Goal: Information Seeking & Learning: Learn about a topic

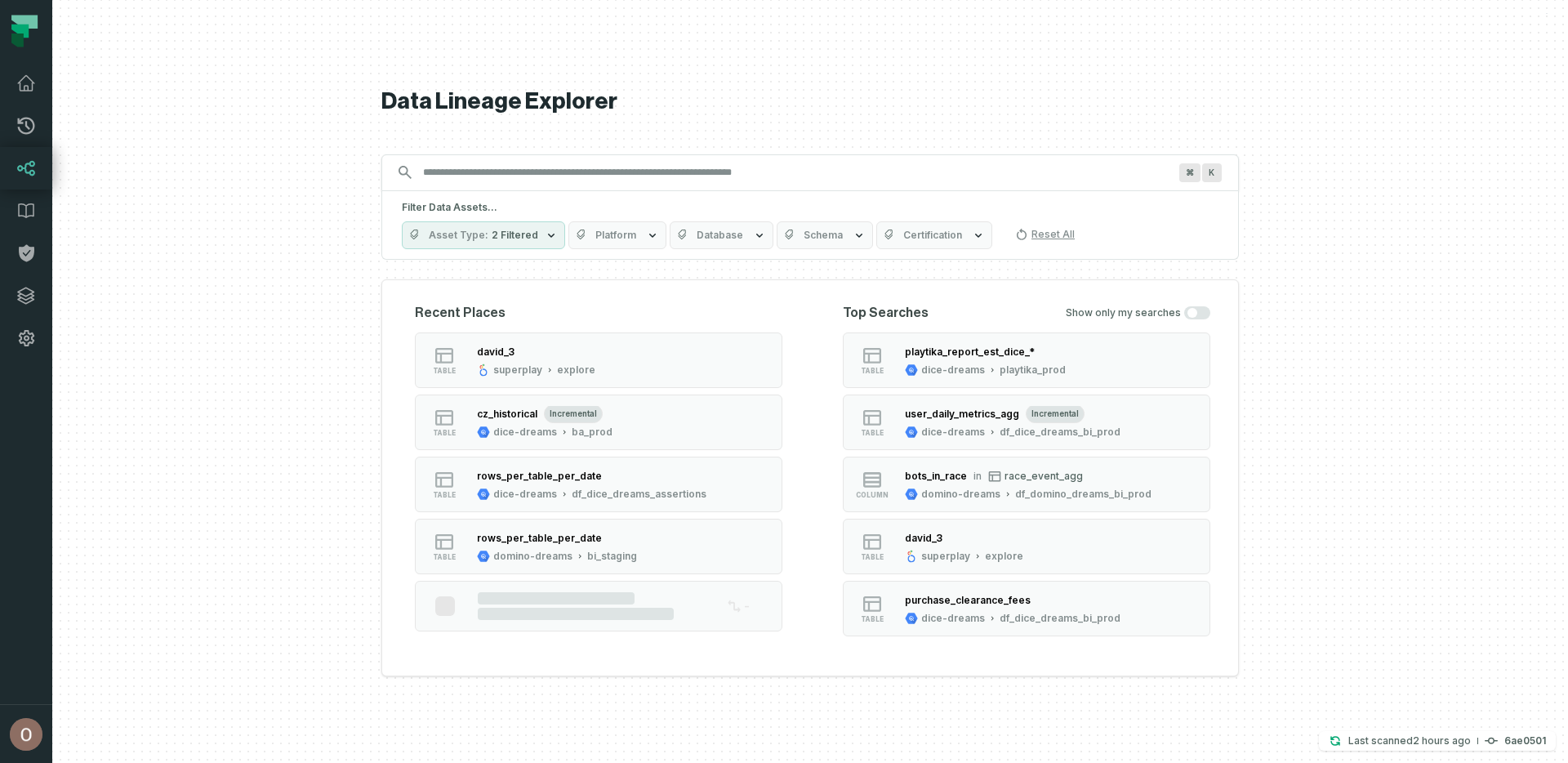
click at [256, 115] on div at bounding box center [810, 382] width 1516 height 763
click at [27, 86] on icon at bounding box center [26, 83] width 16 height 14
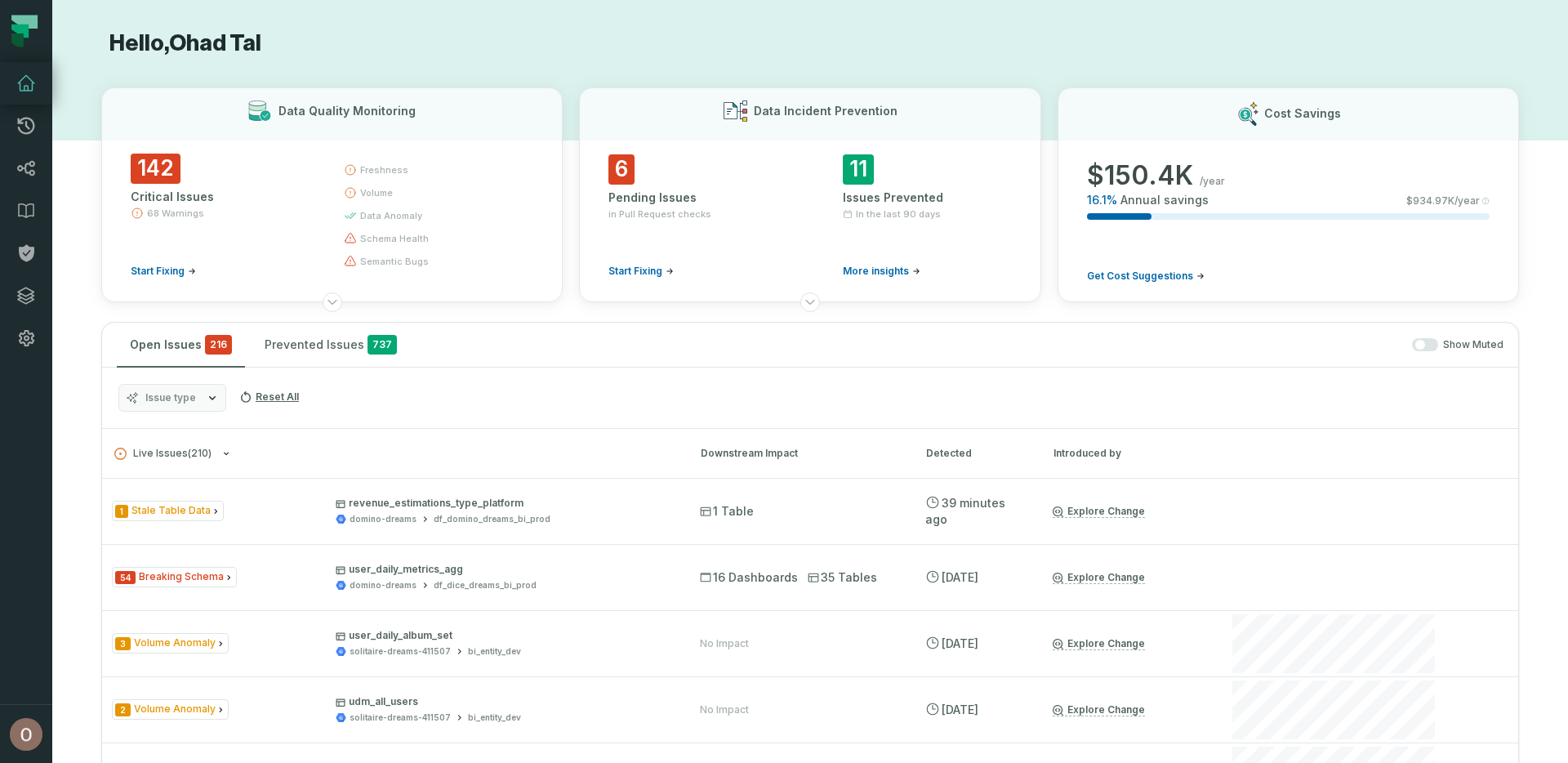
scroll to position [1398, 0]
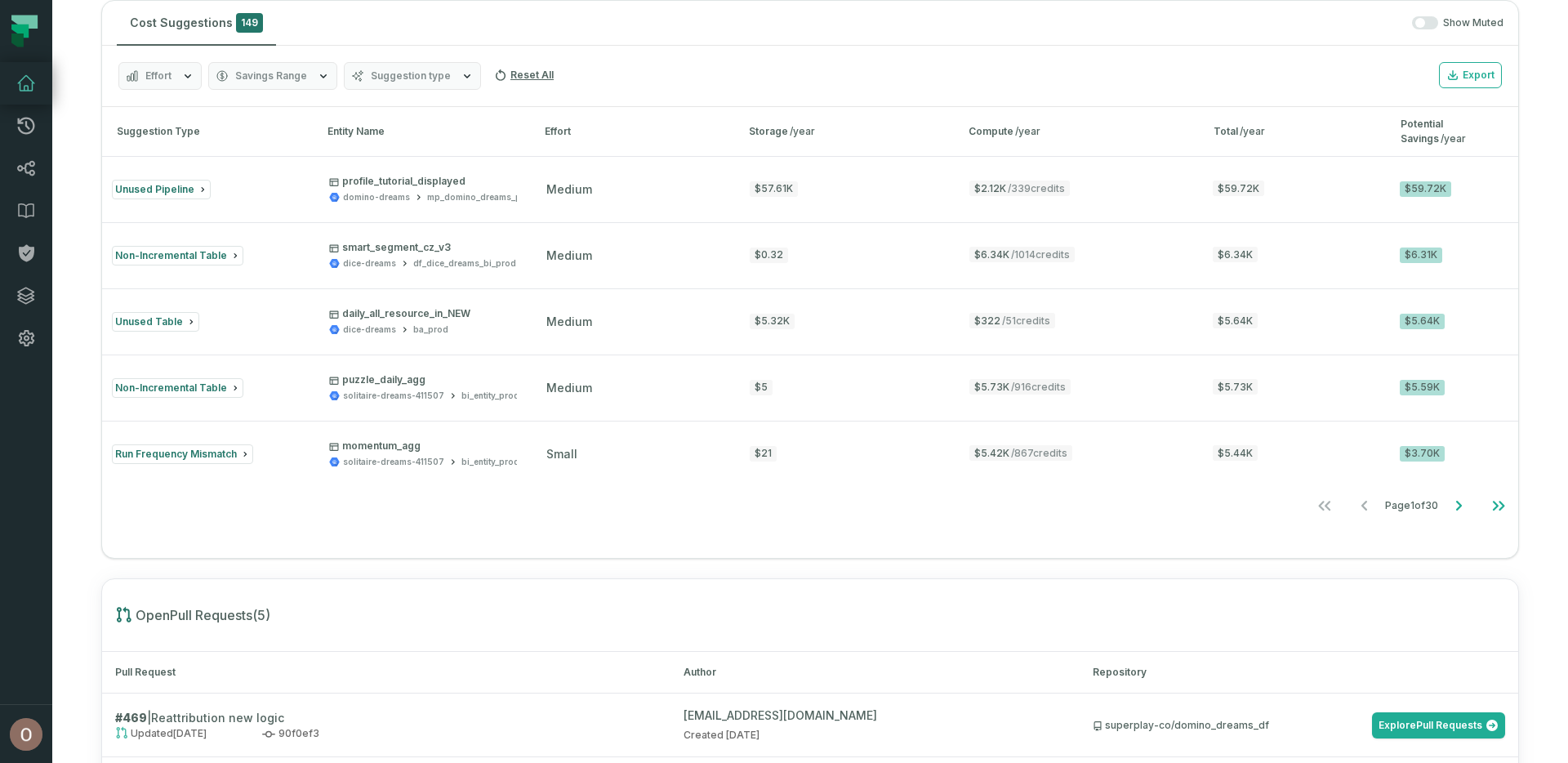
click at [395, 69] on span "Suggestion type" at bounding box center [411, 76] width 80 height 13
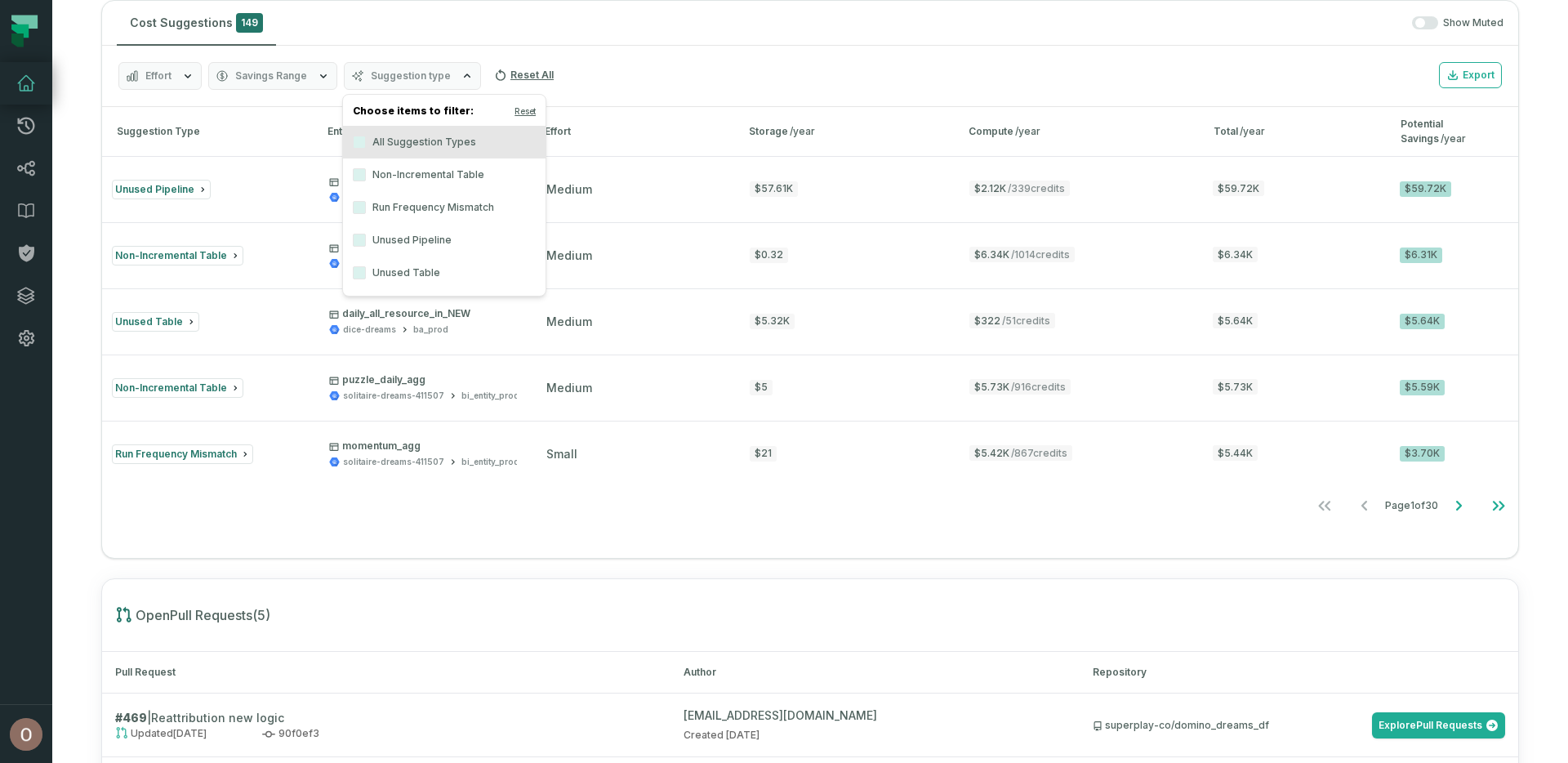
click at [427, 288] on label "Unused Table" at bounding box center [443, 272] width 202 height 32
click at [365, 279] on button "Unused Table" at bounding box center [360, 272] width 13 height 13
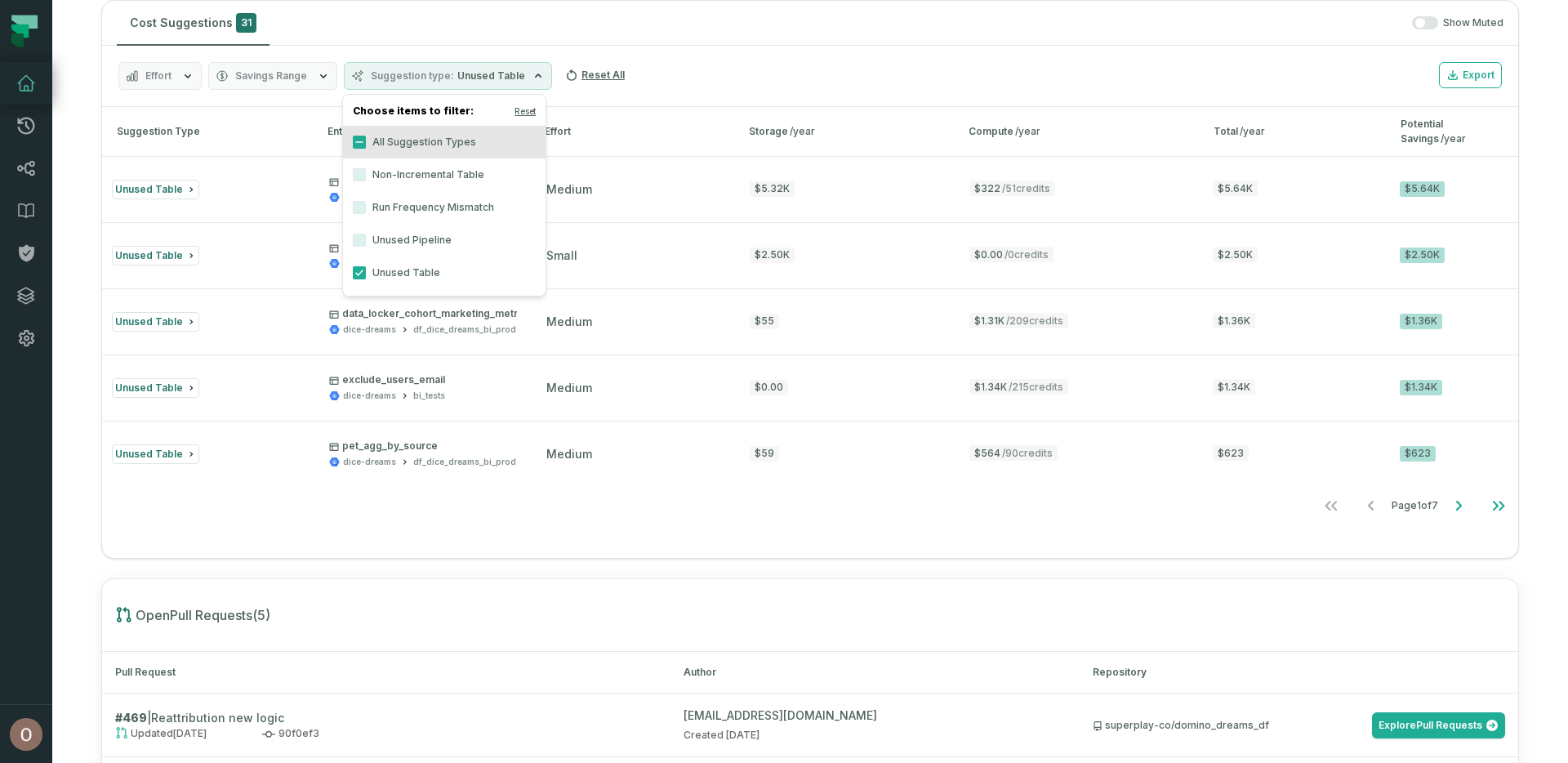
click at [723, 82] on div "Effort Savings Range Suggestion type Unused Table Reset All Export" at bounding box center [811, 76] width 1416 height 62
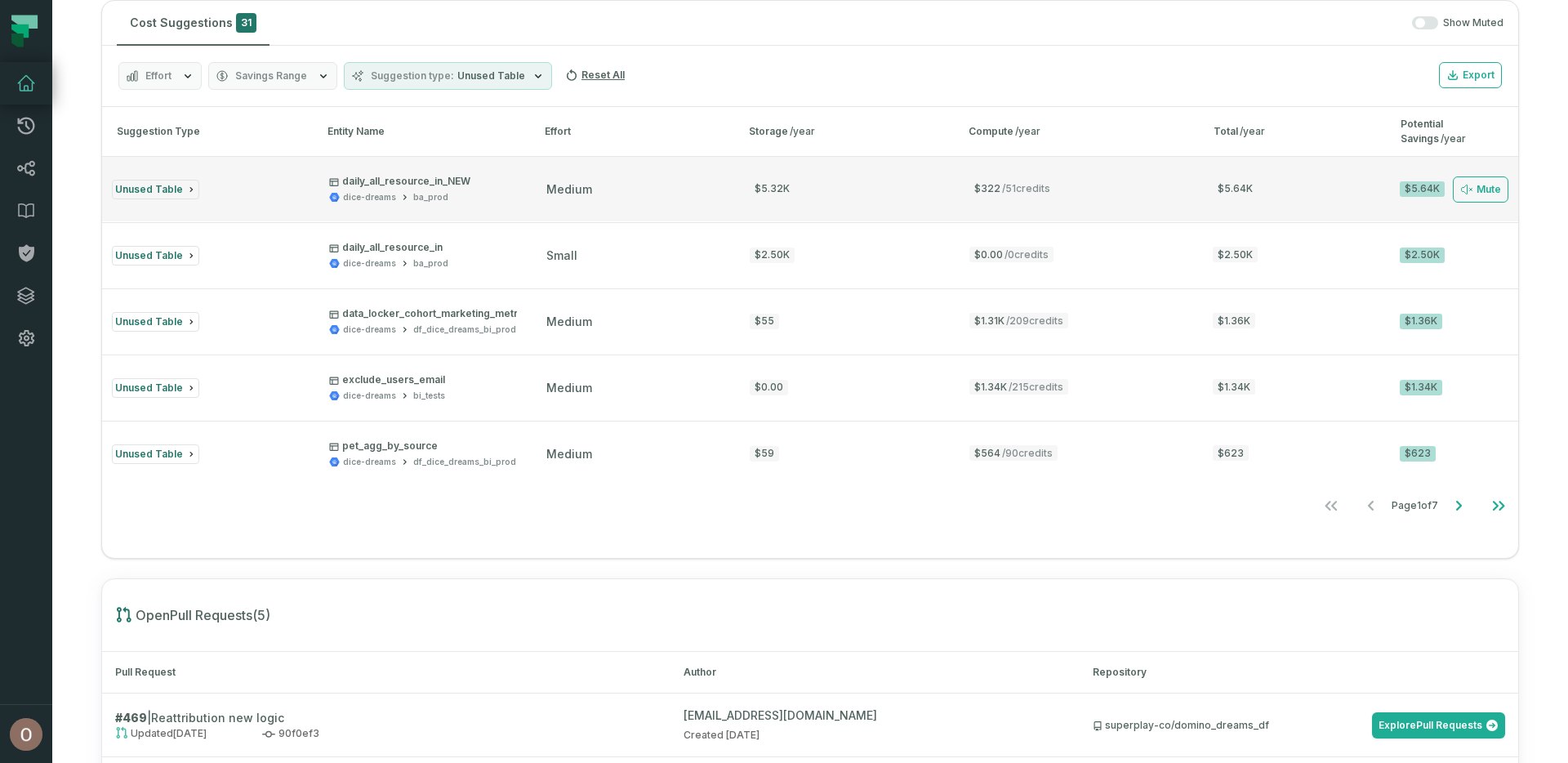
click at [399, 170] on button "Unused Table daily_all_resource_in_NEW dice-dreams ba_prod medium $5.32K $322 /…" at bounding box center [811, 188] width 1416 height 65
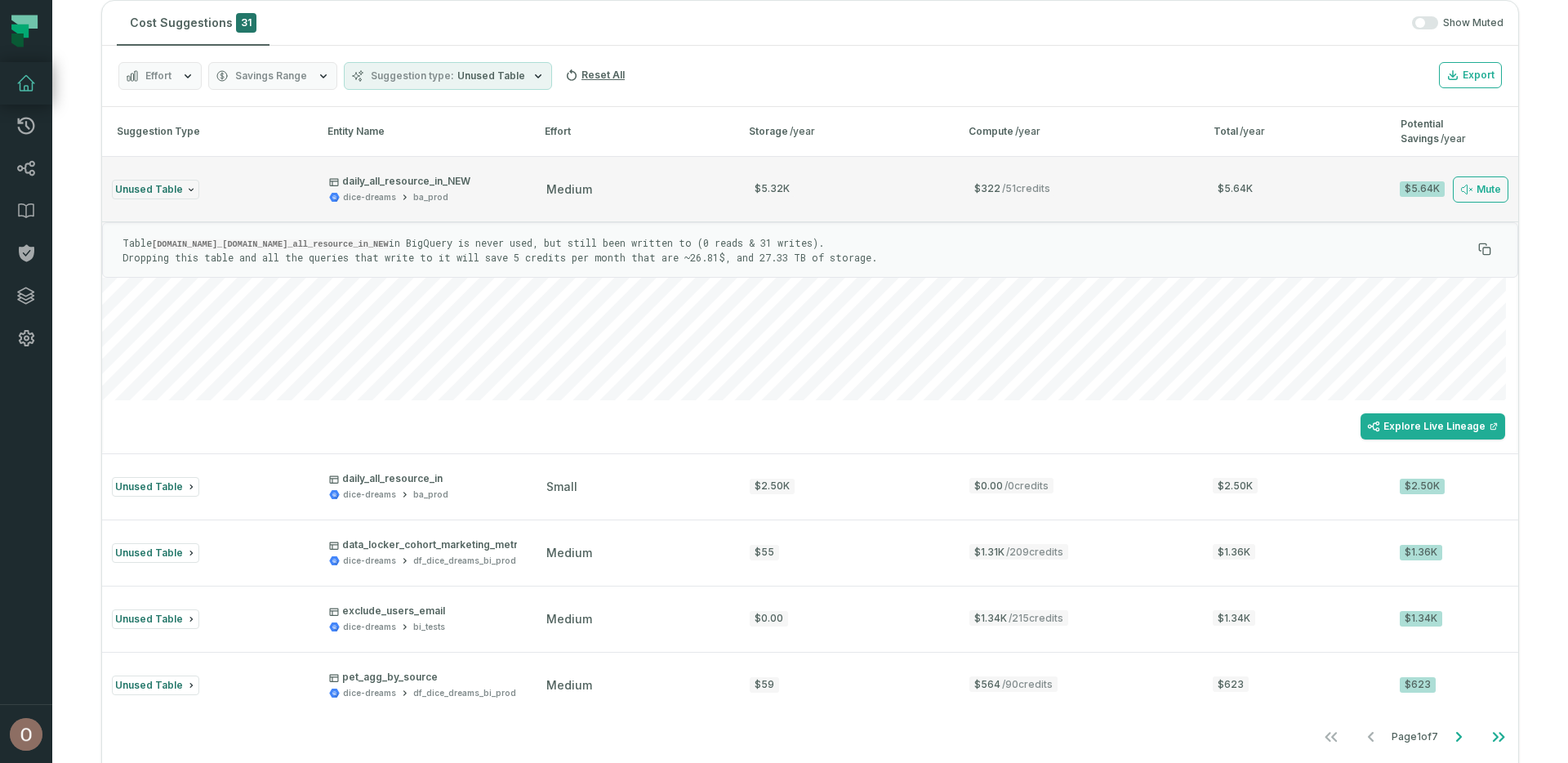
click at [414, 195] on div "ba_prod" at bounding box center [430, 196] width 35 height 12
click at [421, 181] on p "daily_all_resource_in_NEW" at bounding box center [400, 181] width 141 height 13
click at [1415, 186] on div "$5.64K" at bounding box center [1422, 189] width 45 height 15
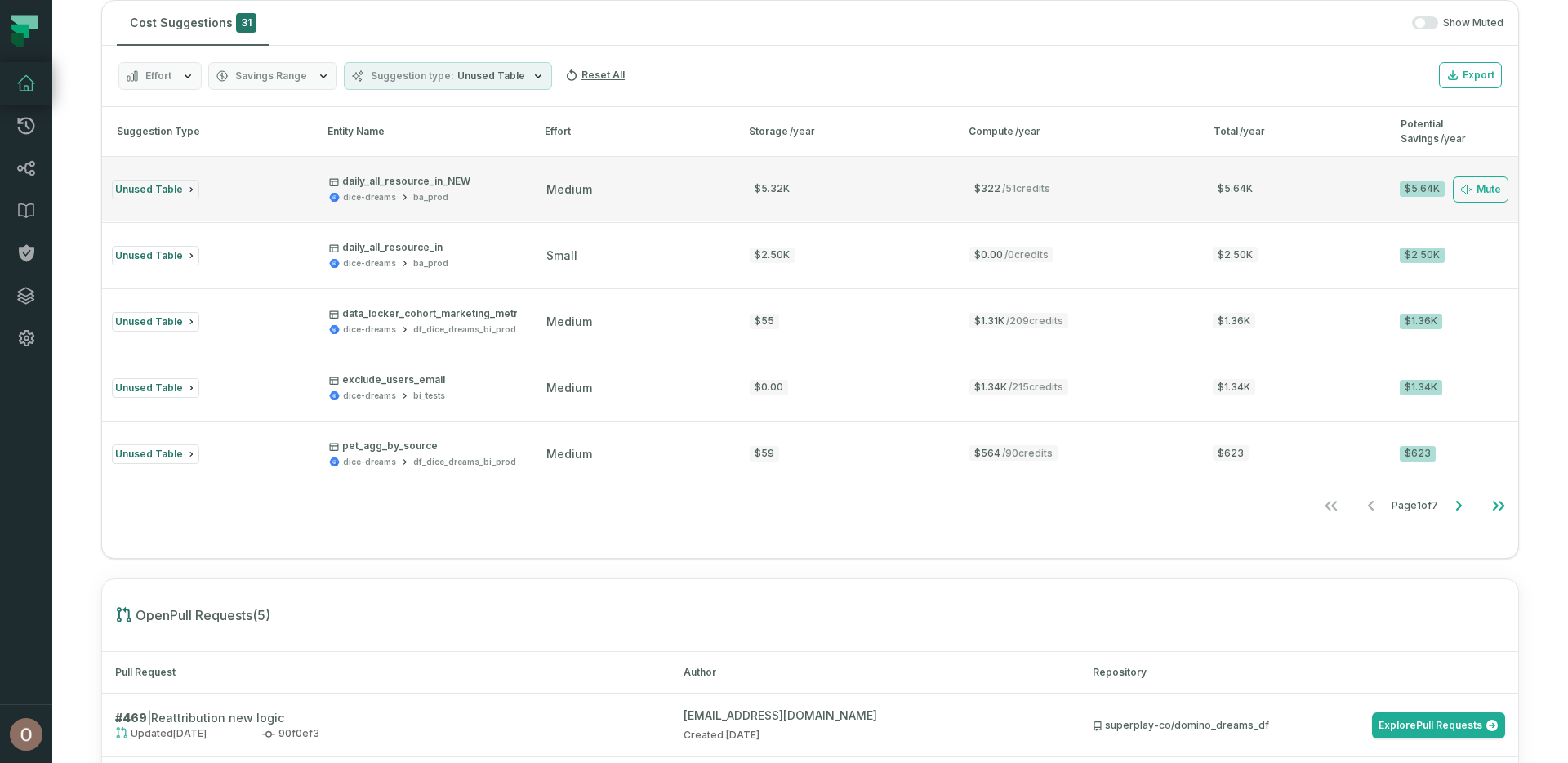
click at [1073, 193] on div "$322 / 51 credits" at bounding box center [1076, 189] width 215 height 12
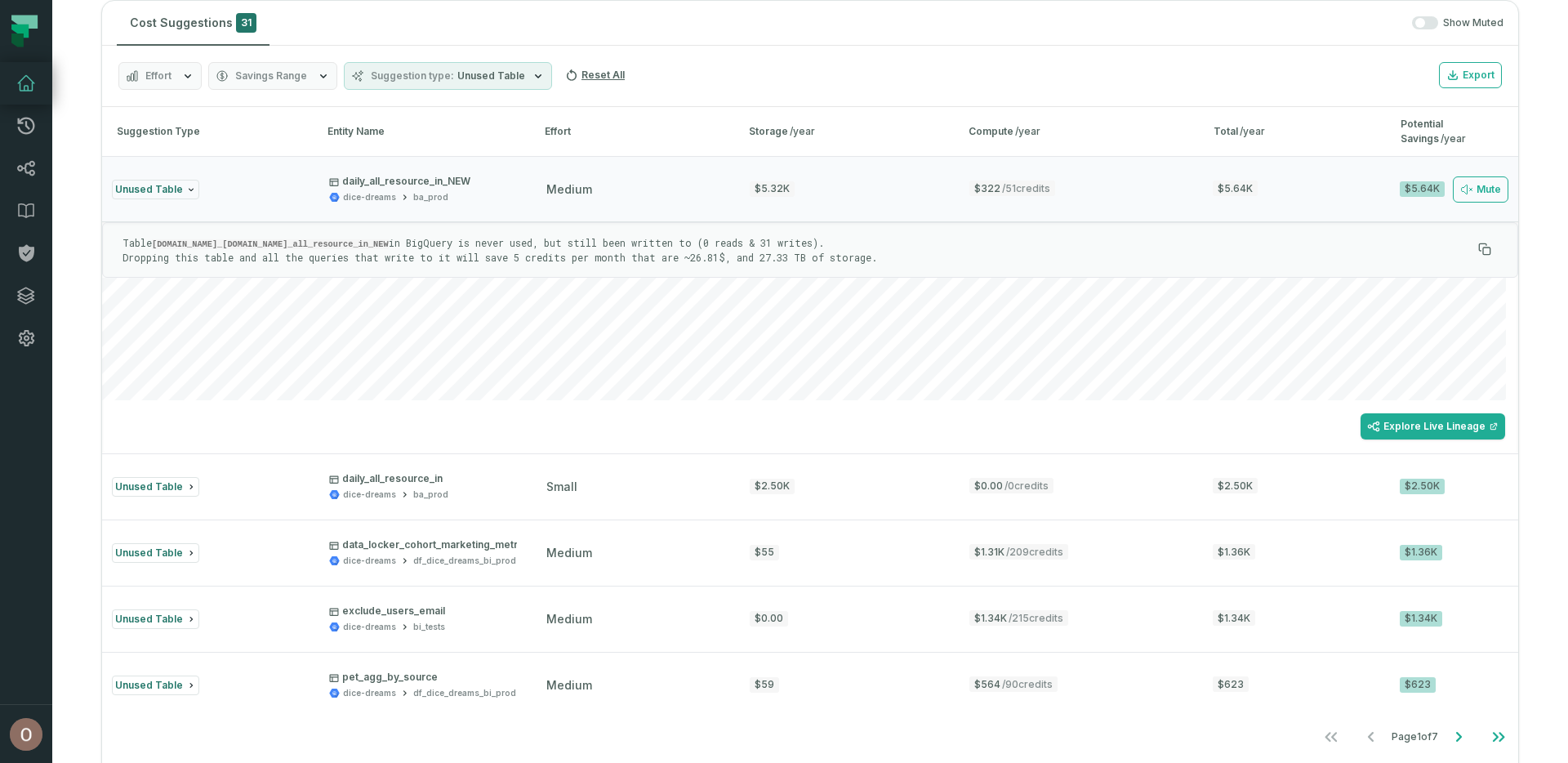
drag, startPoint x: 155, startPoint y: 245, endPoint x: 324, endPoint y: 234, distance: 169.4
click at [312, 237] on p "Table dice-dreams.ba_prod.daily_all_resource_in_NEW in BigQuery is never used, …" at bounding box center [796, 250] width 1349 height 28
click at [330, 239] on code "dice-dreams.ba_prod.daily_all_resource_in_NEW" at bounding box center [271, 244] width 237 height 9
drag, startPoint x: 386, startPoint y: 244, endPoint x: 157, endPoint y: 244, distance: 229.0
click at [157, 244] on p "Table dice-dreams.ba_prod.daily_all_resource_in_NEW in BigQuery is never used, …" at bounding box center [796, 250] width 1349 height 28
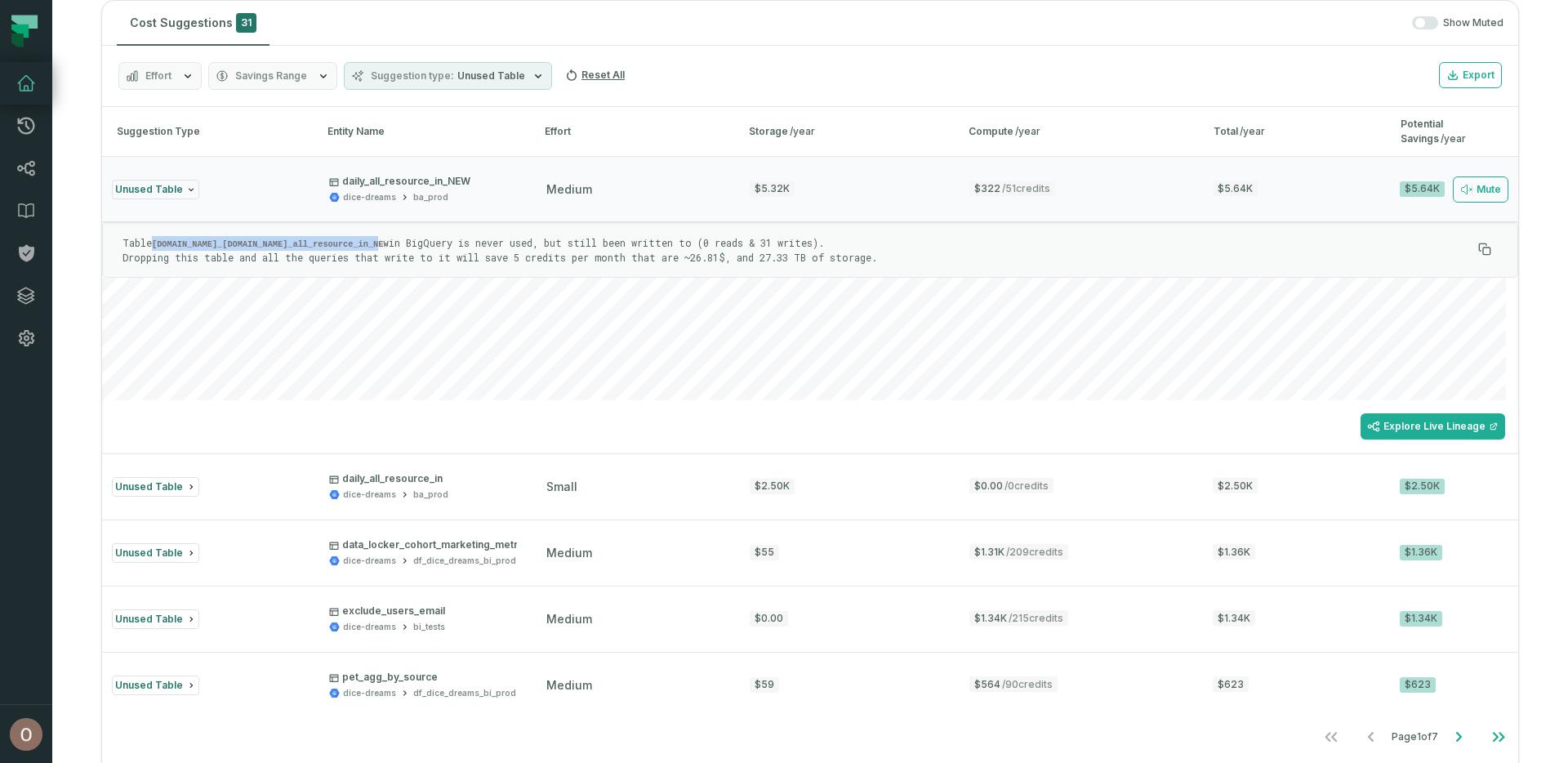
copy code "dice-dreams.ba_prod.daily_all_resource_in_NEW"
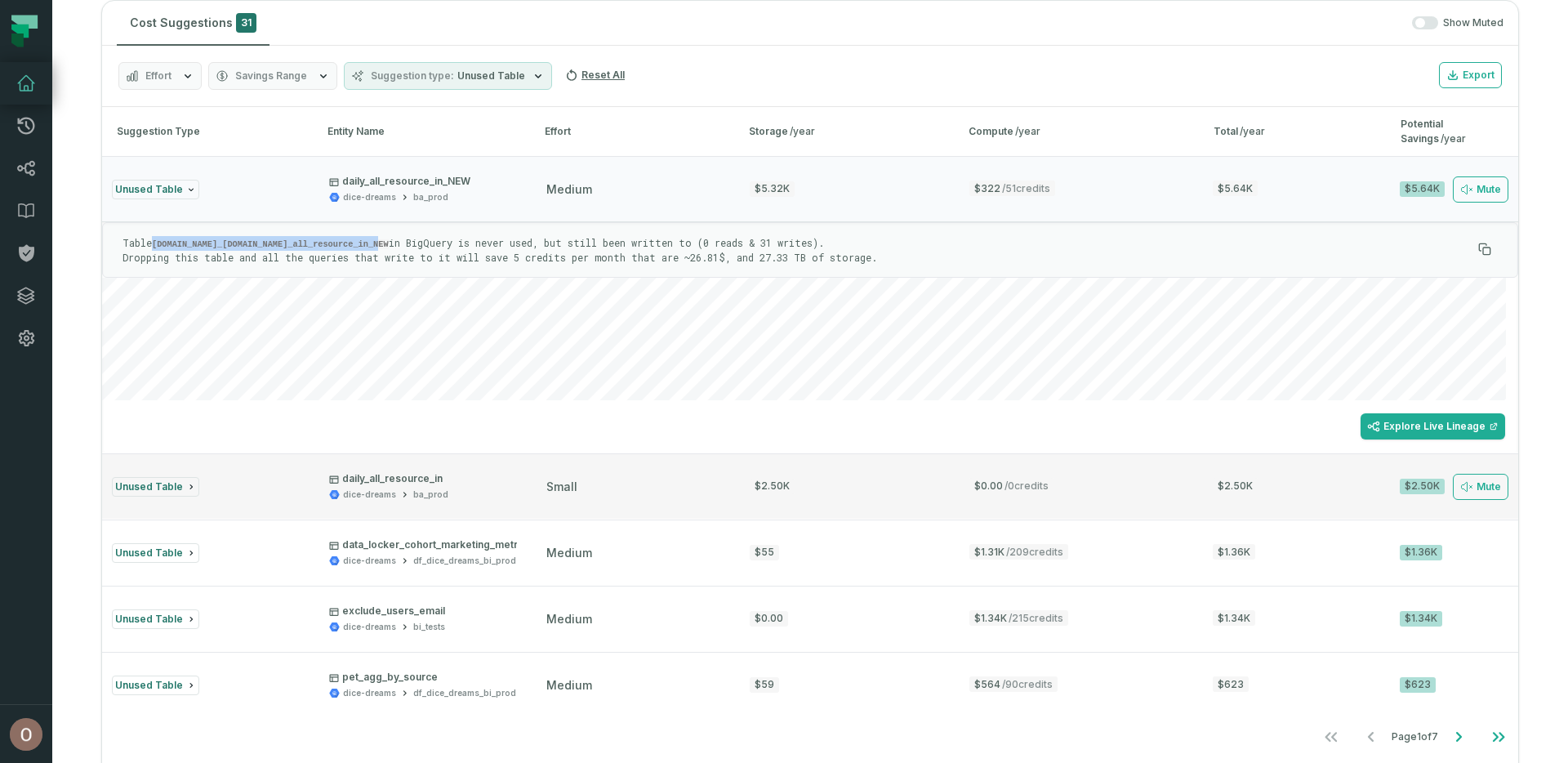
click at [503, 474] on div "daily_all_resource_in dice-dreams ba_prod" at bounding box center [423, 486] width 188 height 28
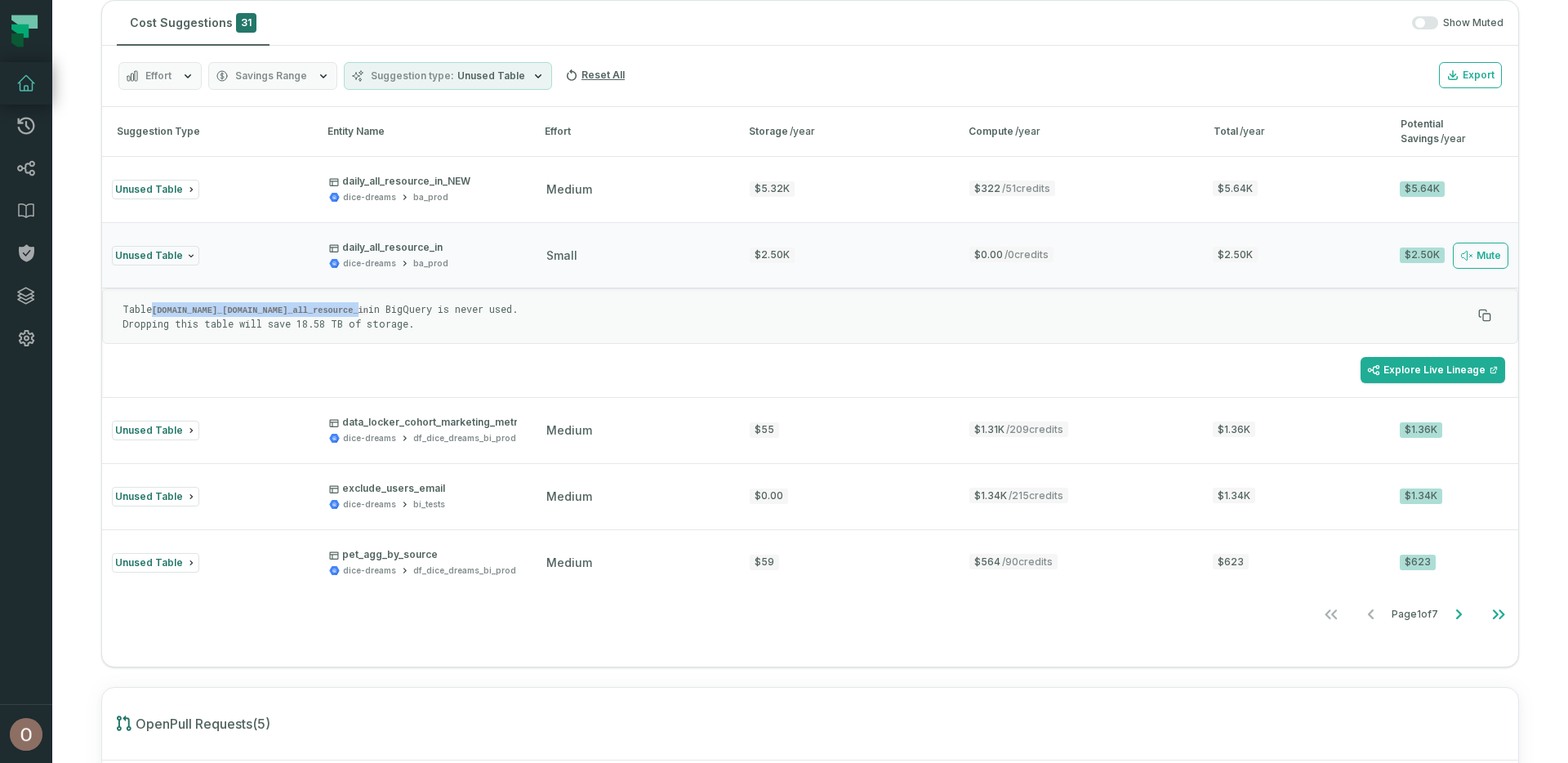
drag, startPoint x: 157, startPoint y: 310, endPoint x: 365, endPoint y: 306, distance: 208.0
click at [365, 306] on p "Table dice-dreams.ba_prod.daily_all_resource_in in BigQuery is never used. Drop…" at bounding box center [796, 315] width 1349 height 28
copy code "dice-dreams.ba_prod.daily_all_resource_in"
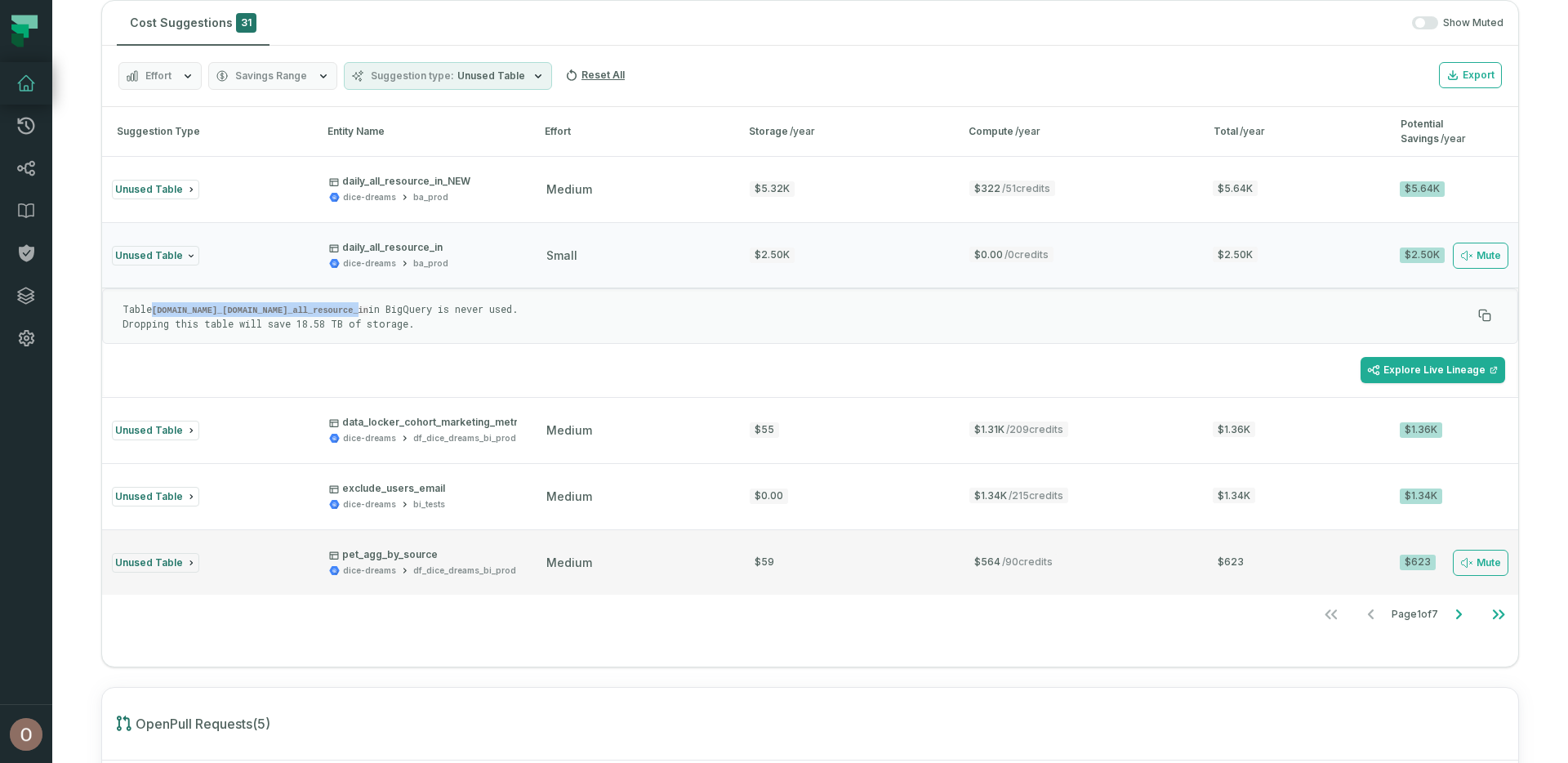
click at [488, 550] on p "pet_agg_by_source" at bounding box center [422, 554] width 187 height 13
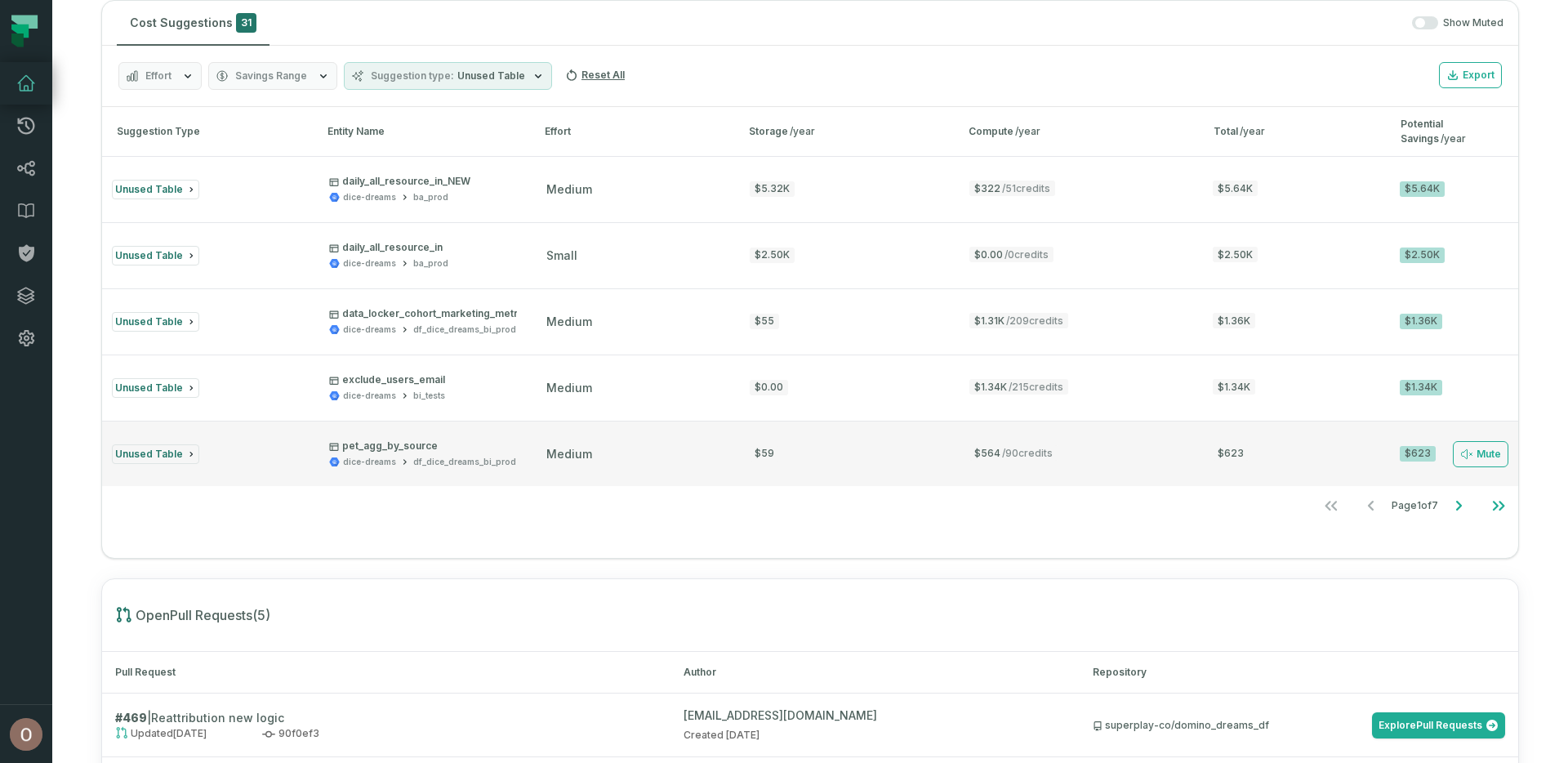
click at [515, 457] on div "pet_agg_by_source dice-dreams df_dice_dreams_bi_prod" at bounding box center [423, 454] width 188 height 28
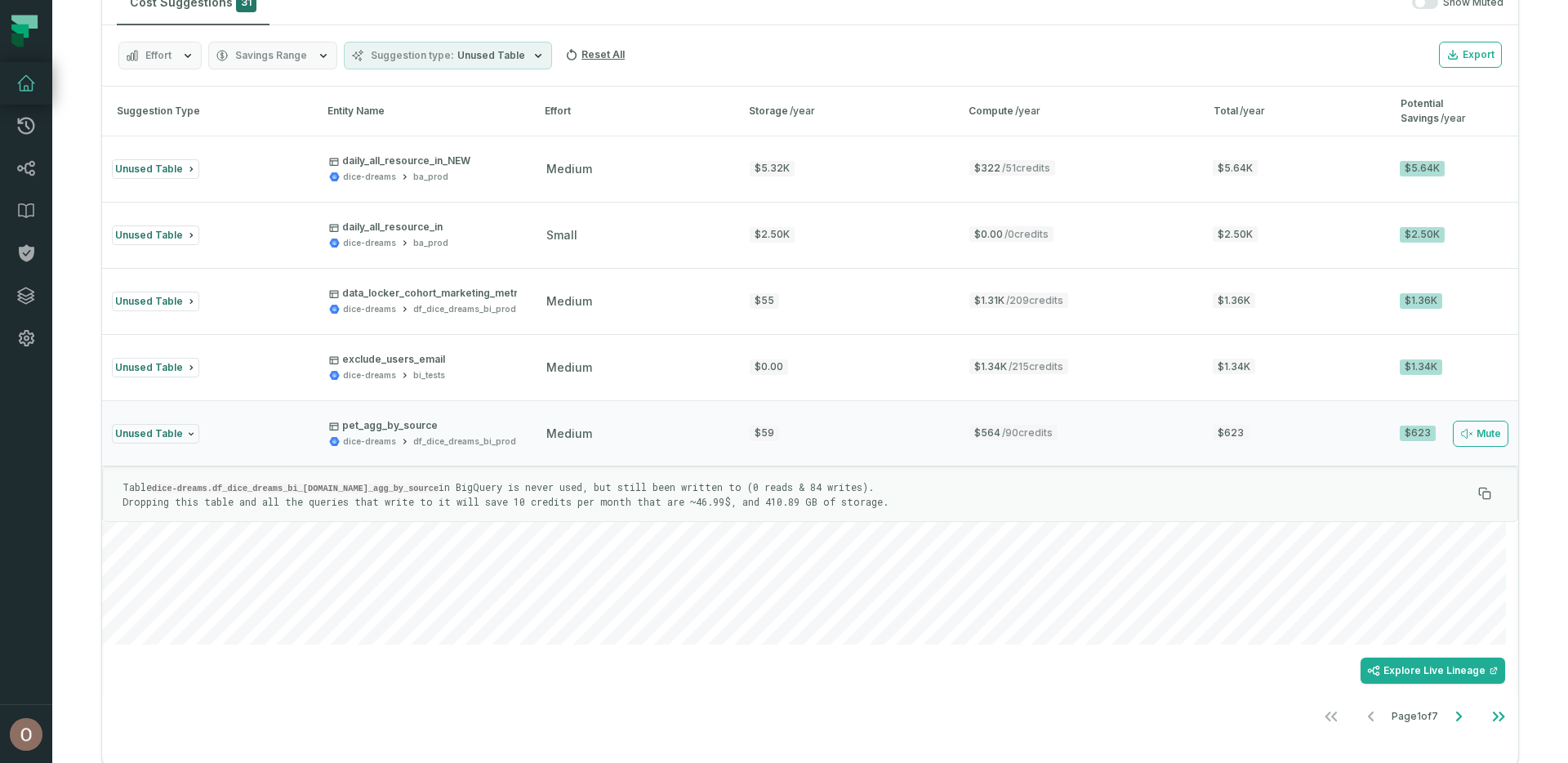
scroll to position [1423, 0]
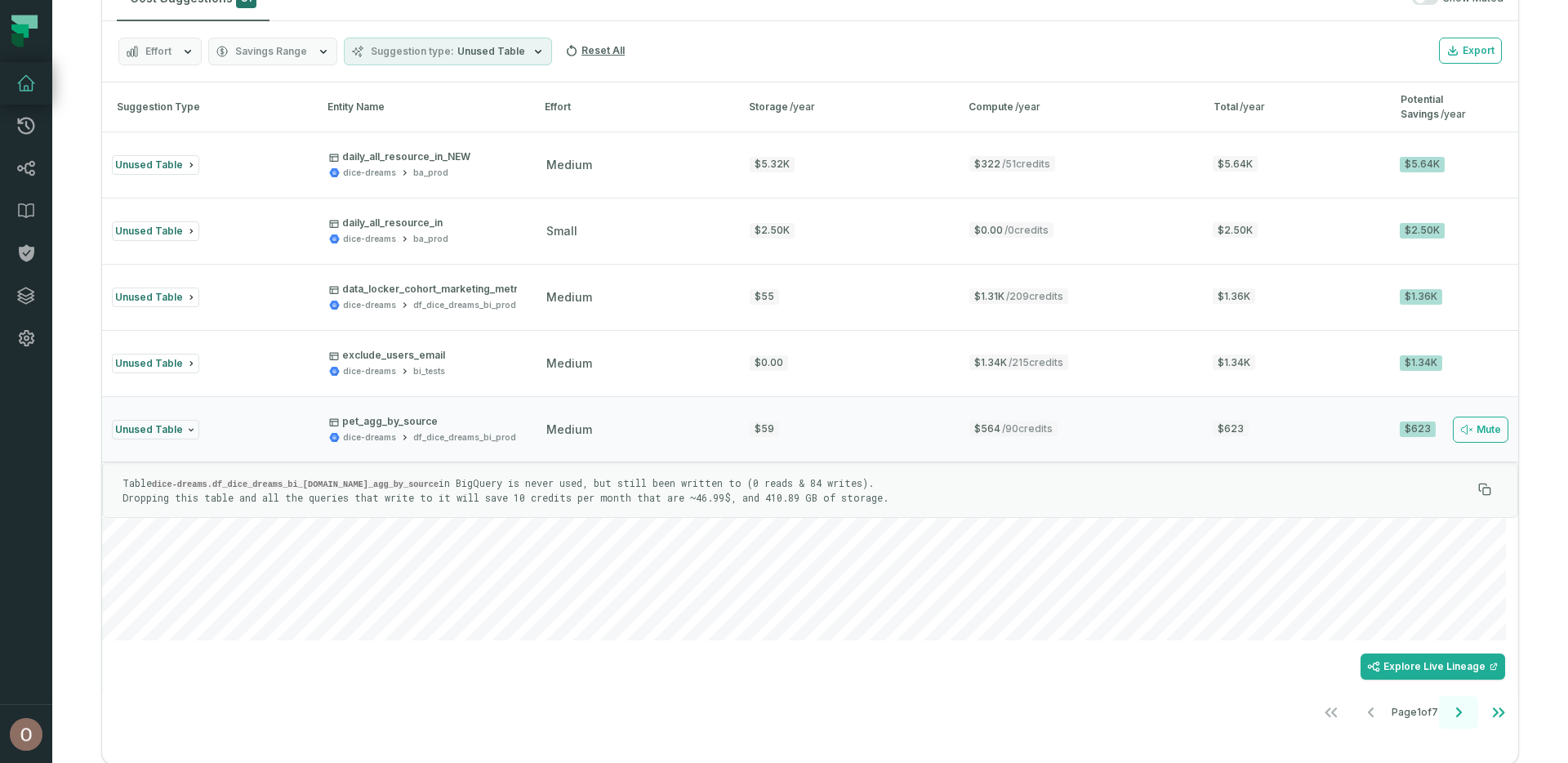
click at [1448, 707] on icon "Go to next page" at bounding box center [1458, 712] width 20 height 20
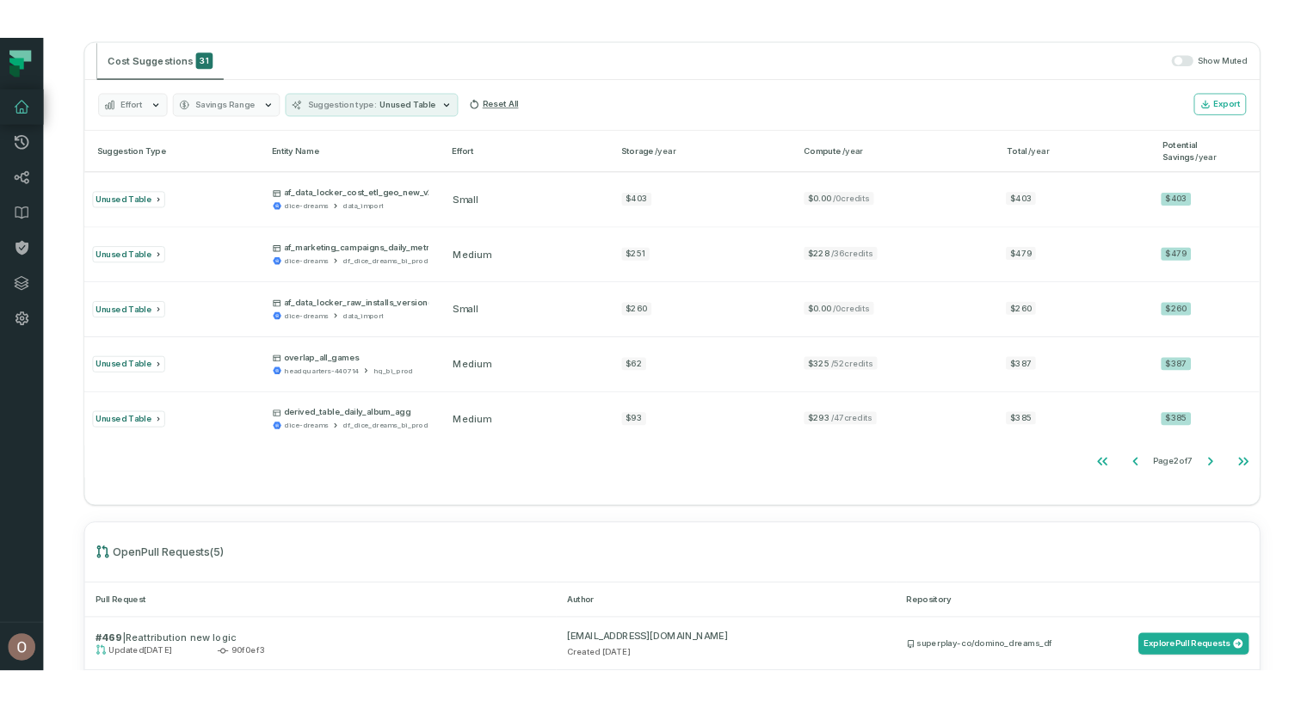
scroll to position [1352, 0]
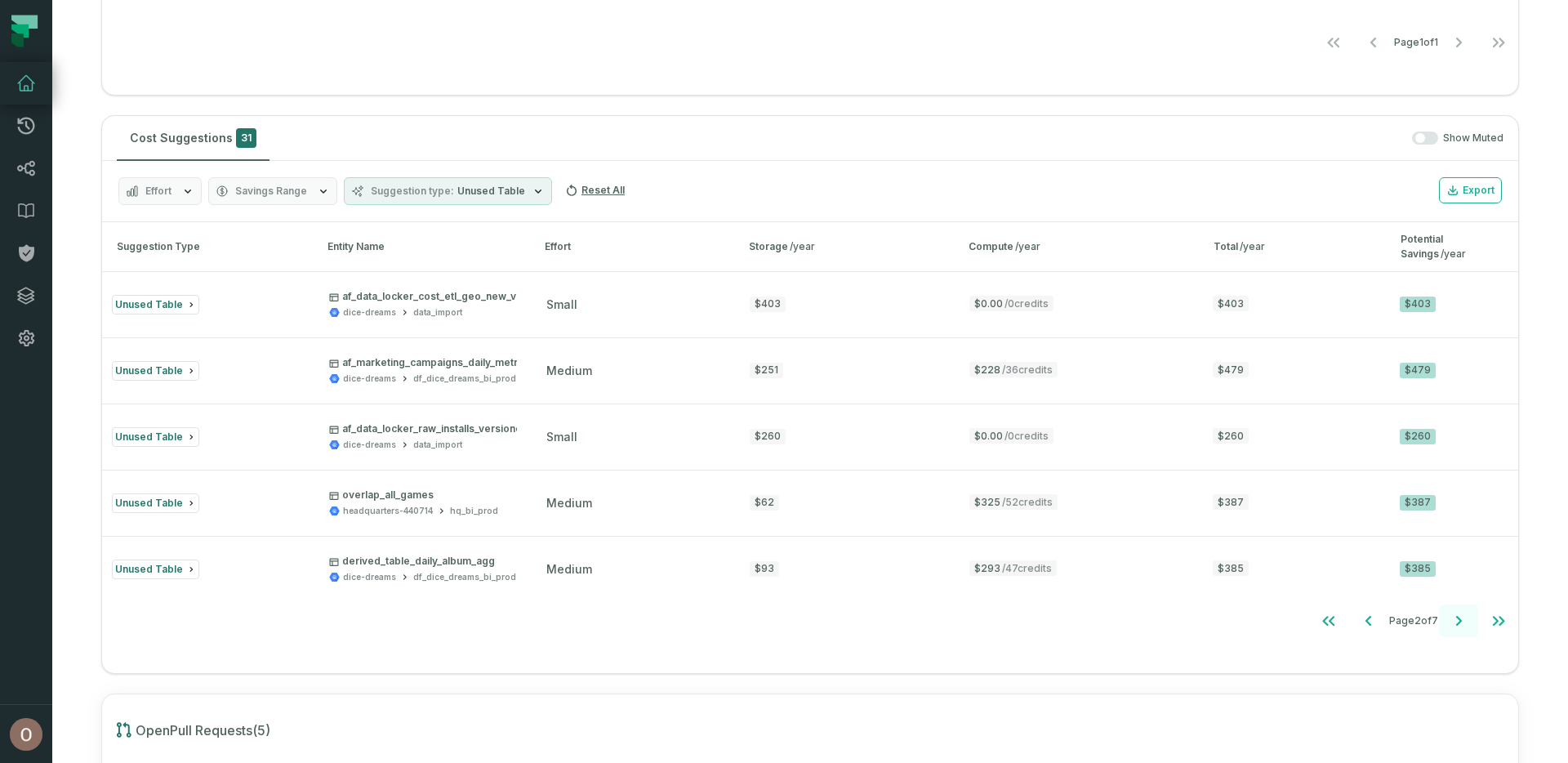
click at [1448, 622] on icon "Go to next page" at bounding box center [1458, 621] width 20 height 20
click at [489, 197] on button "Suggestion type Unused Table" at bounding box center [447, 191] width 208 height 28
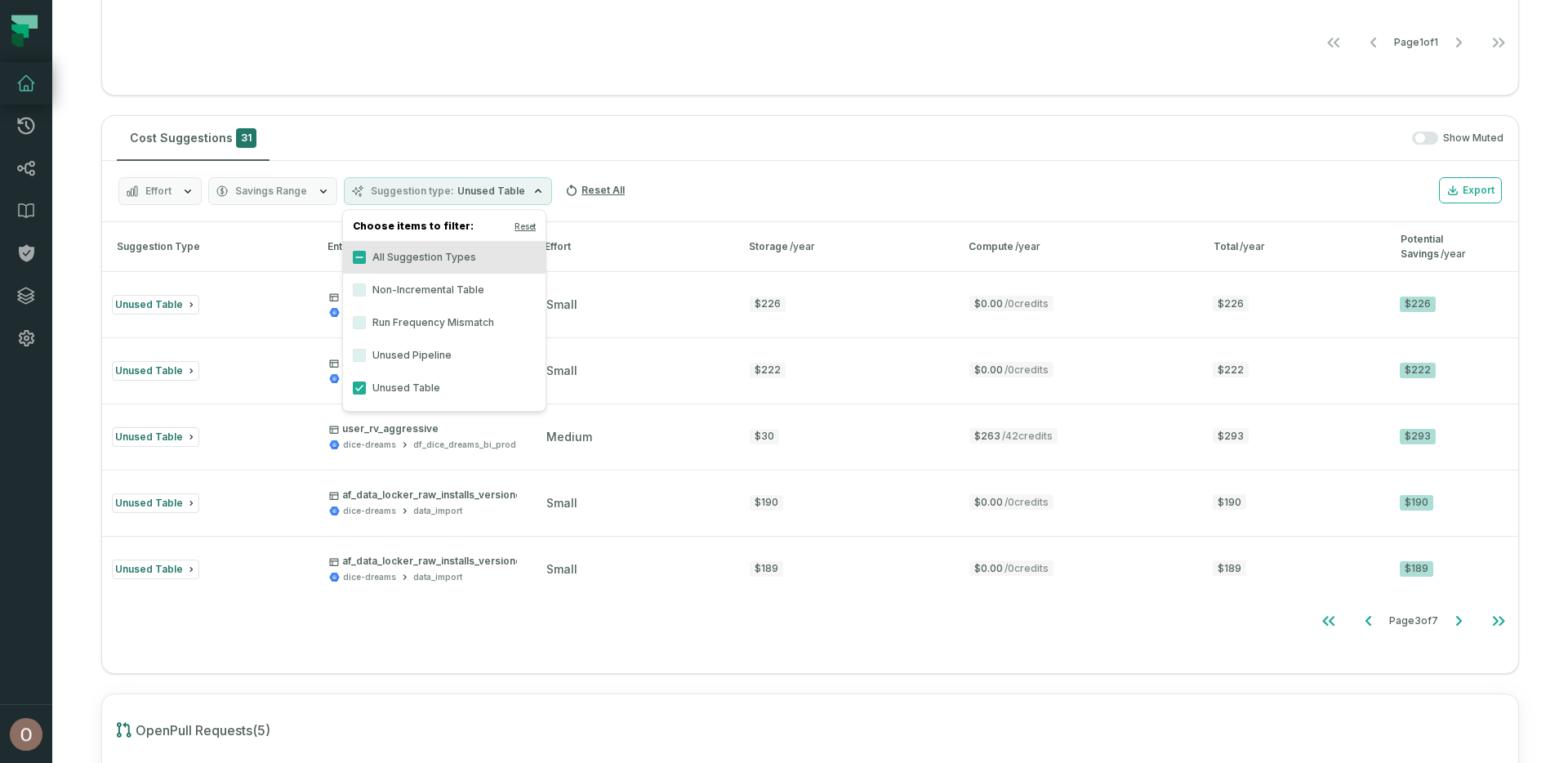
click at [420, 289] on label "Non-Incremental Table" at bounding box center [443, 289] width 202 height 32
click at [365, 289] on button "Non-Incremental Table" at bounding box center [360, 290] width 13 height 13
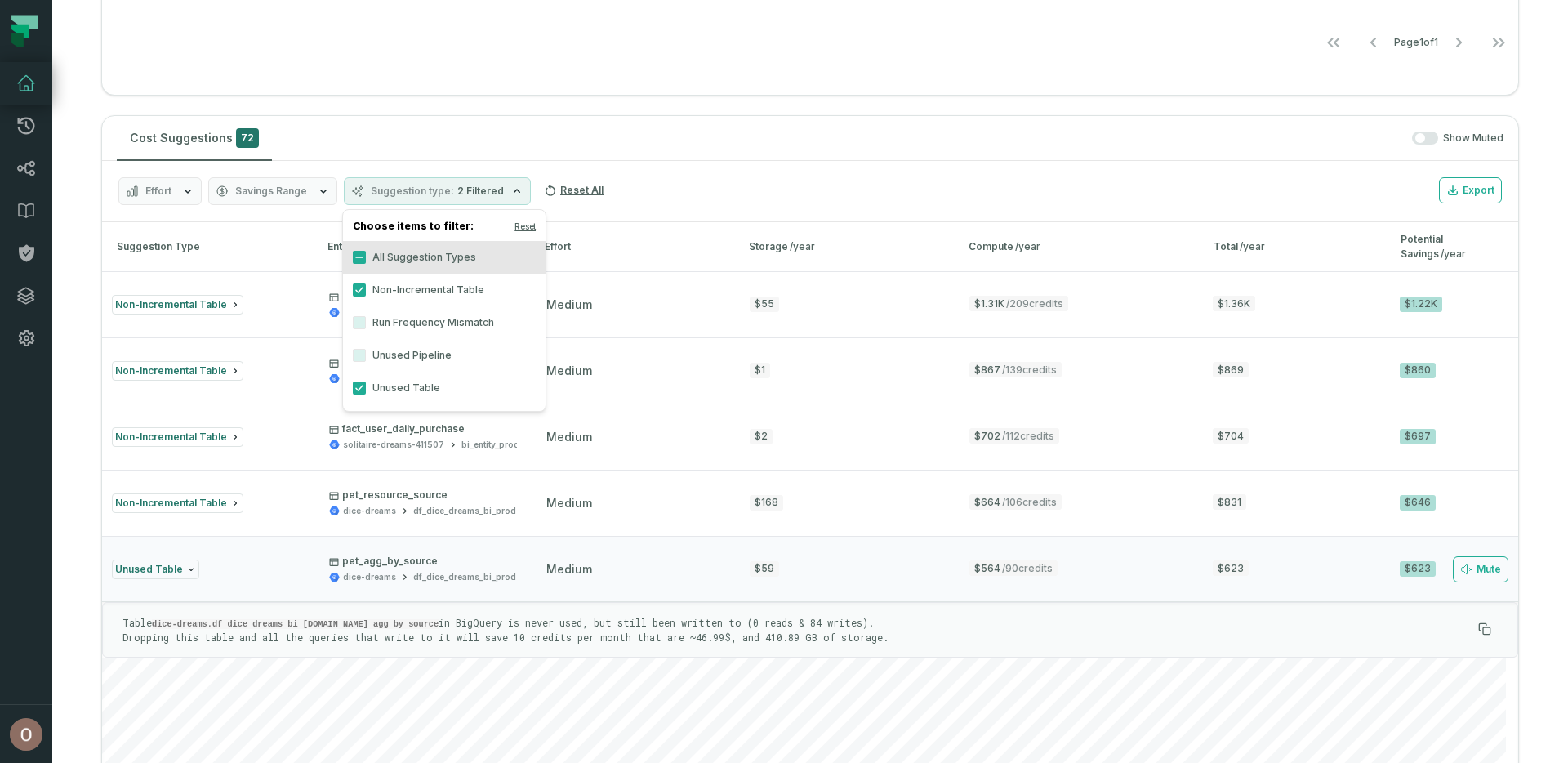
click at [348, 252] on label "All Suggestion Types" at bounding box center [443, 257] width 202 height 32
click at [353, 252] on button "All Suggestion Types" at bounding box center [360, 257] width 13 height 13
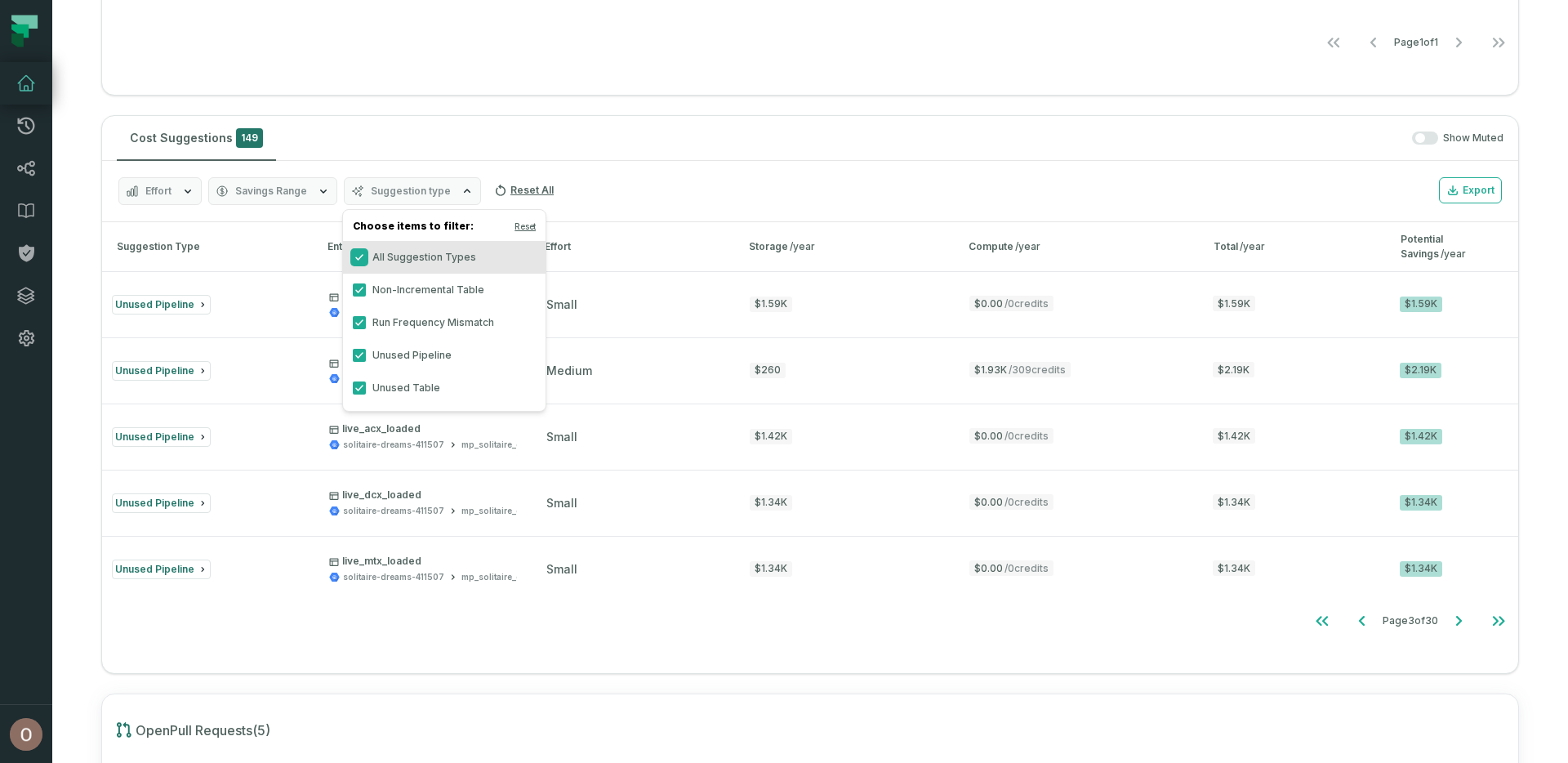
click at [356, 254] on button "All Suggestion Types" at bounding box center [360, 257] width 13 height 13
click at [365, 276] on label "Non-Incremental Table" at bounding box center [443, 289] width 202 height 32
click at [365, 284] on button "Non-Incremental Table" at bounding box center [360, 290] width 13 height 13
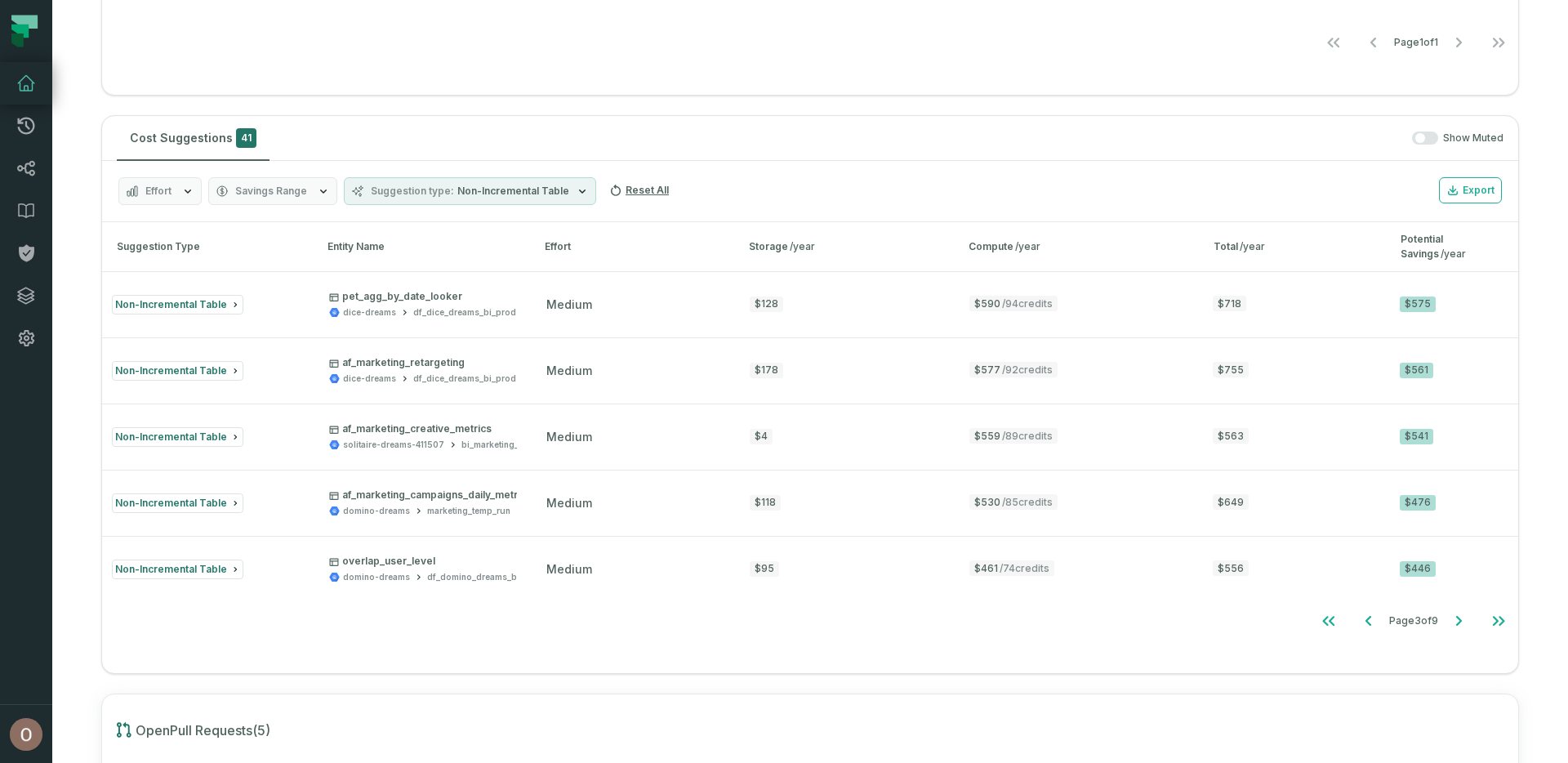
click at [552, 147] on div "Cost Suggestions 41 Show Muted" at bounding box center [811, 138] width 1416 height 45
click at [1449, 620] on icon "Go to next page" at bounding box center [1458, 621] width 20 height 20
click at [1448, 619] on icon "Go to next page" at bounding box center [1458, 621] width 20 height 20
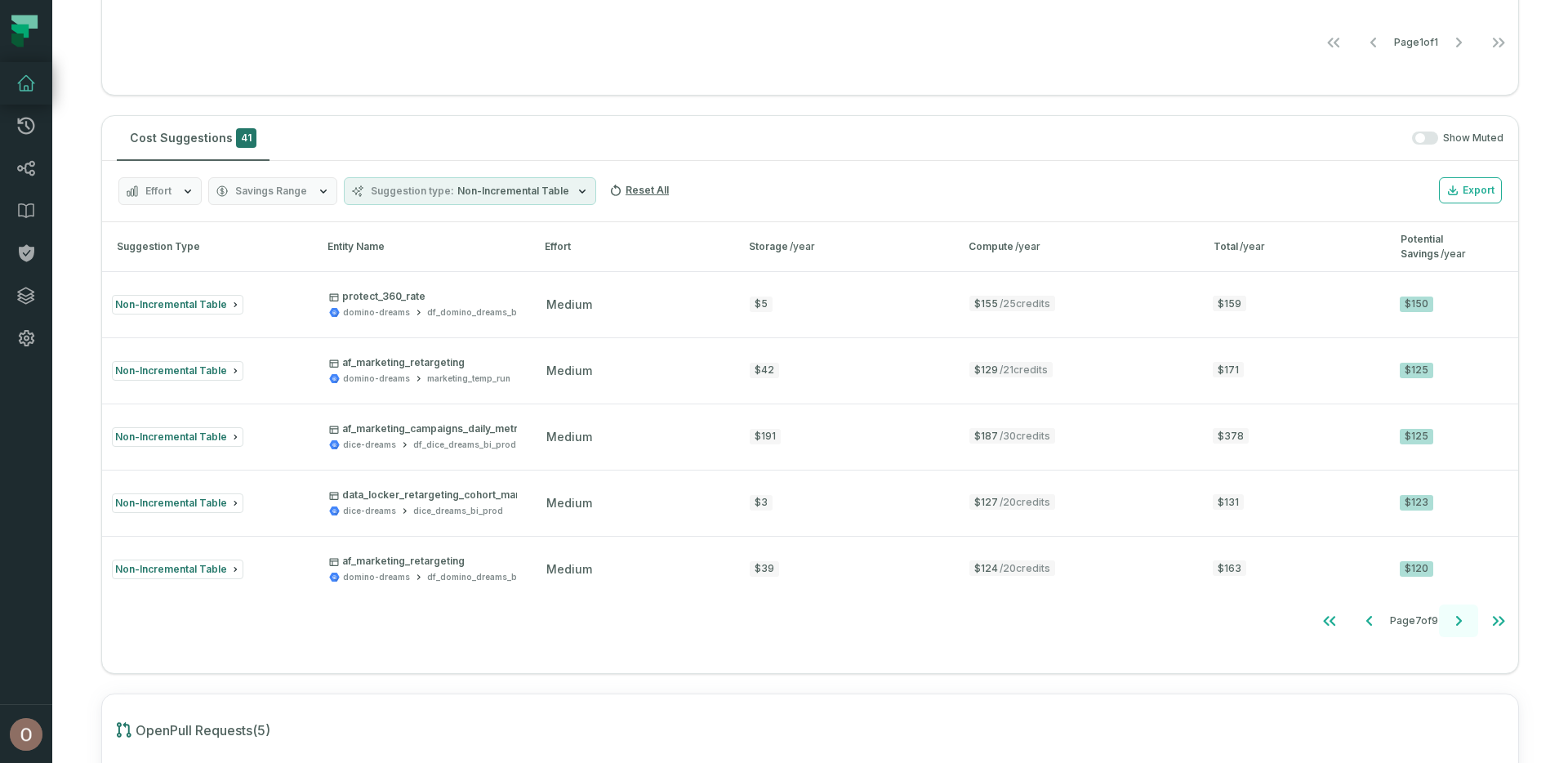
click at [1456, 620] on icon "Go to next page" at bounding box center [1459, 621] width 6 height 9
